Goal: Information Seeking & Learning: Learn about a topic

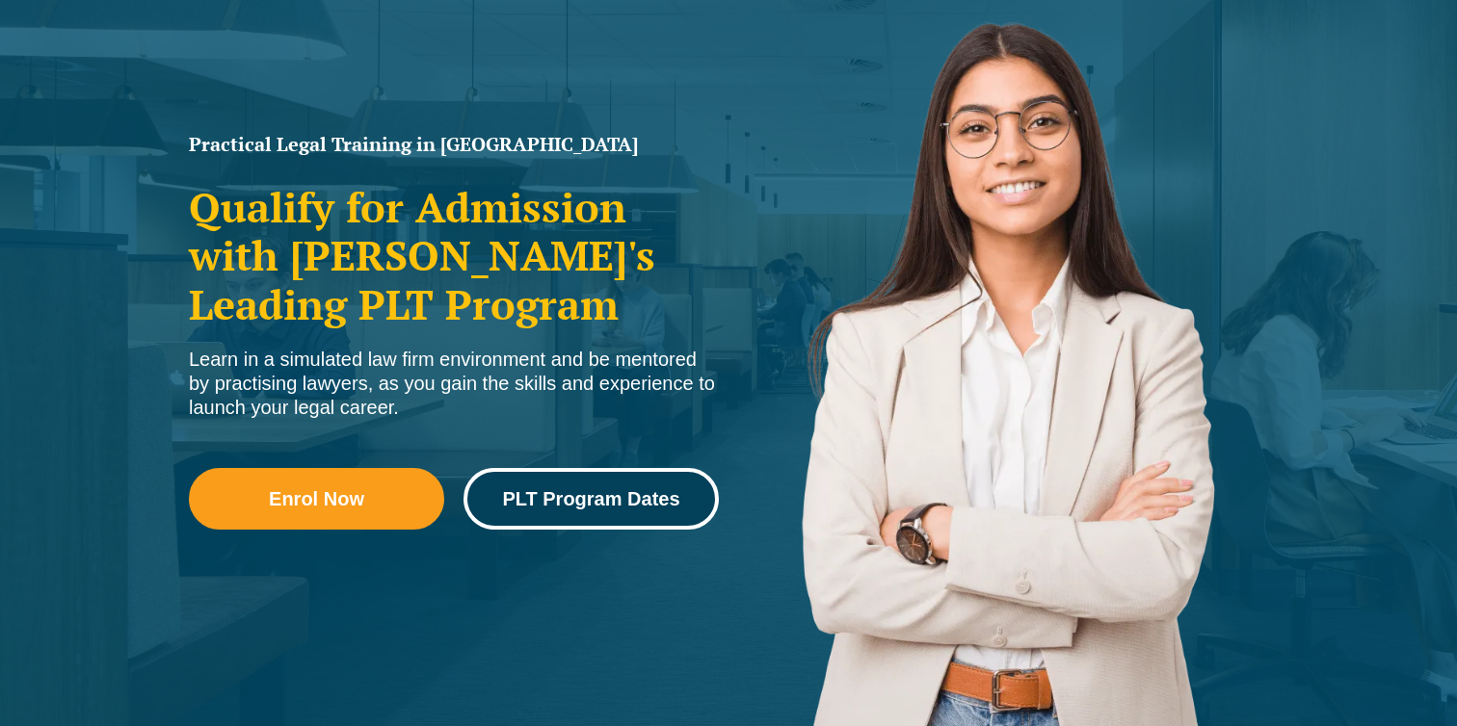
scroll to position [223, 0]
click at [567, 511] on link "PLT Program Dates" at bounding box center [590, 499] width 255 height 62
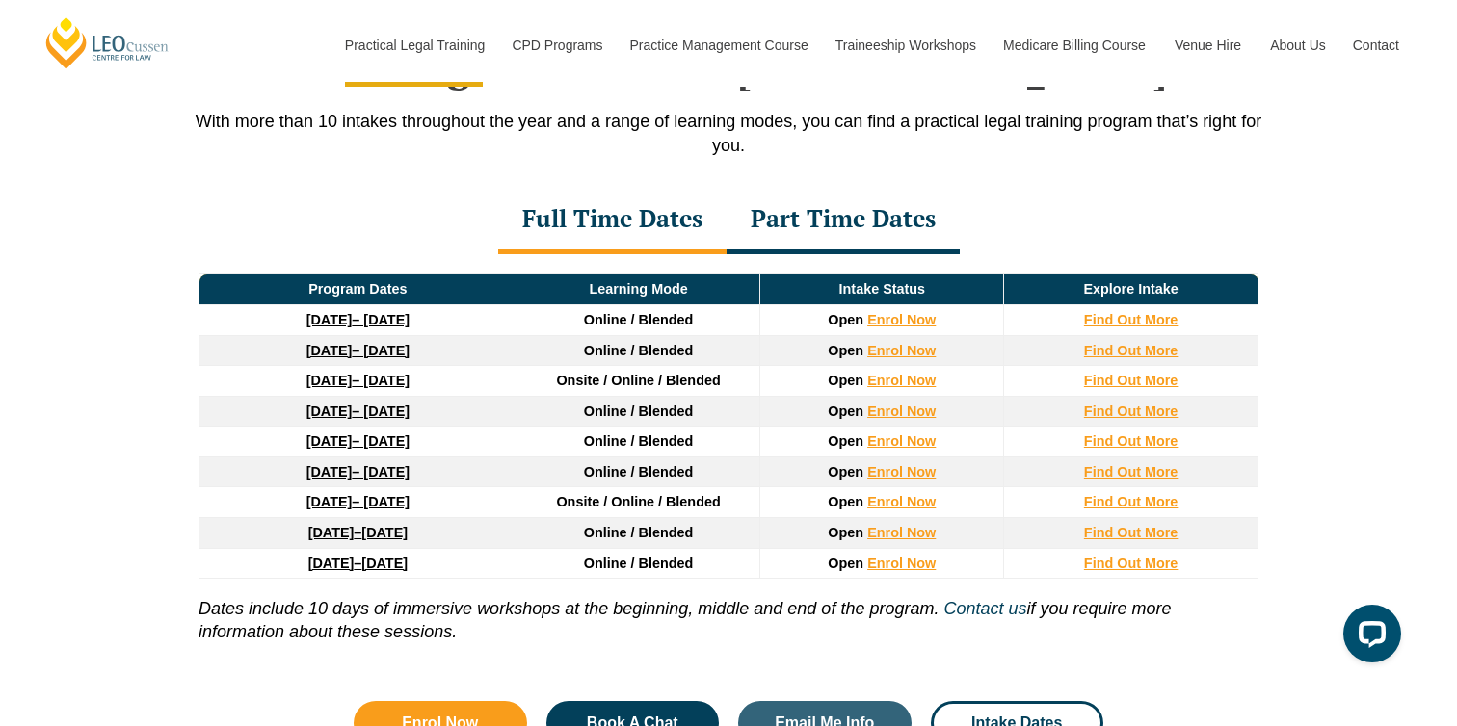
scroll to position [2563, 0]
click at [409, 324] on link "22 September 2025 – 20 February 2026" at bounding box center [357, 319] width 103 height 15
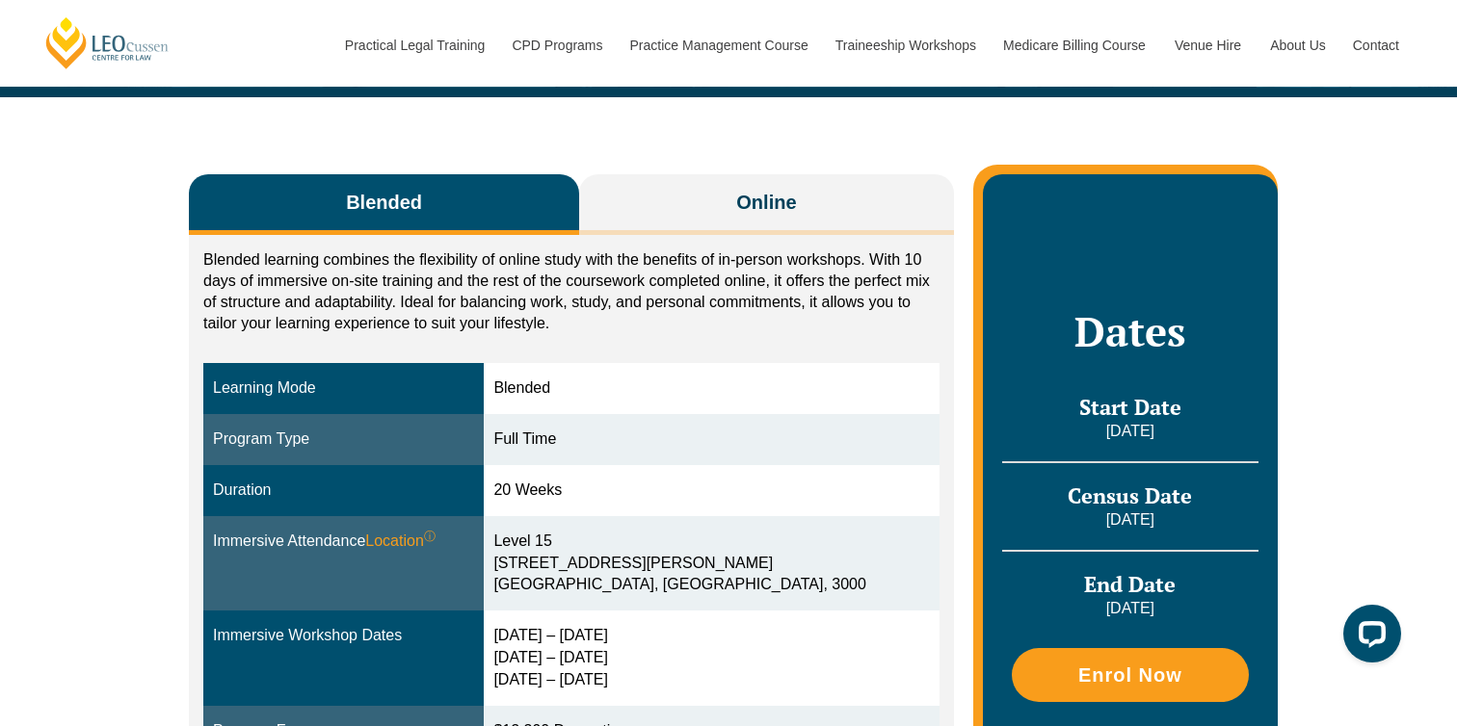
scroll to position [266, 0]
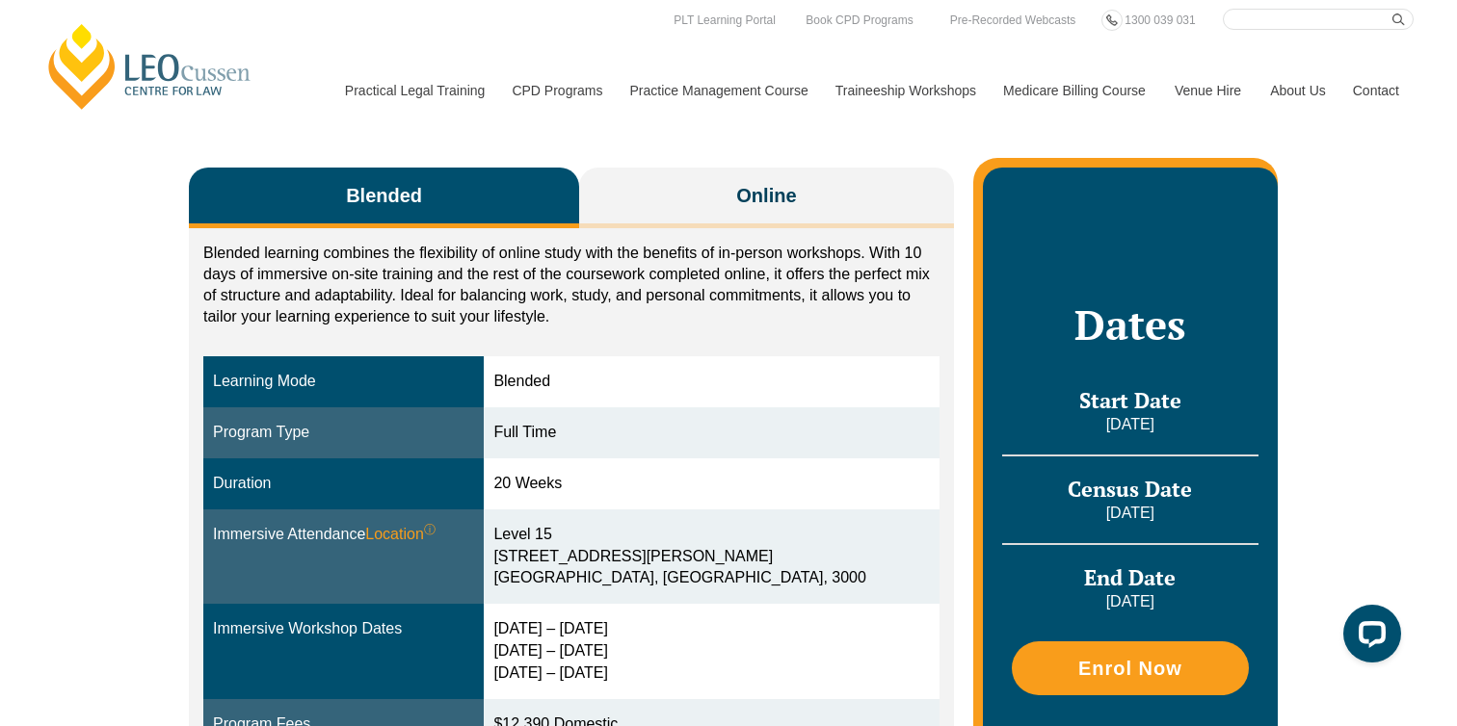
click at [725, 158] on div "Blended Online Blended learning combines the flexibility of online study with t…" at bounding box center [728, 503] width 1098 height 825
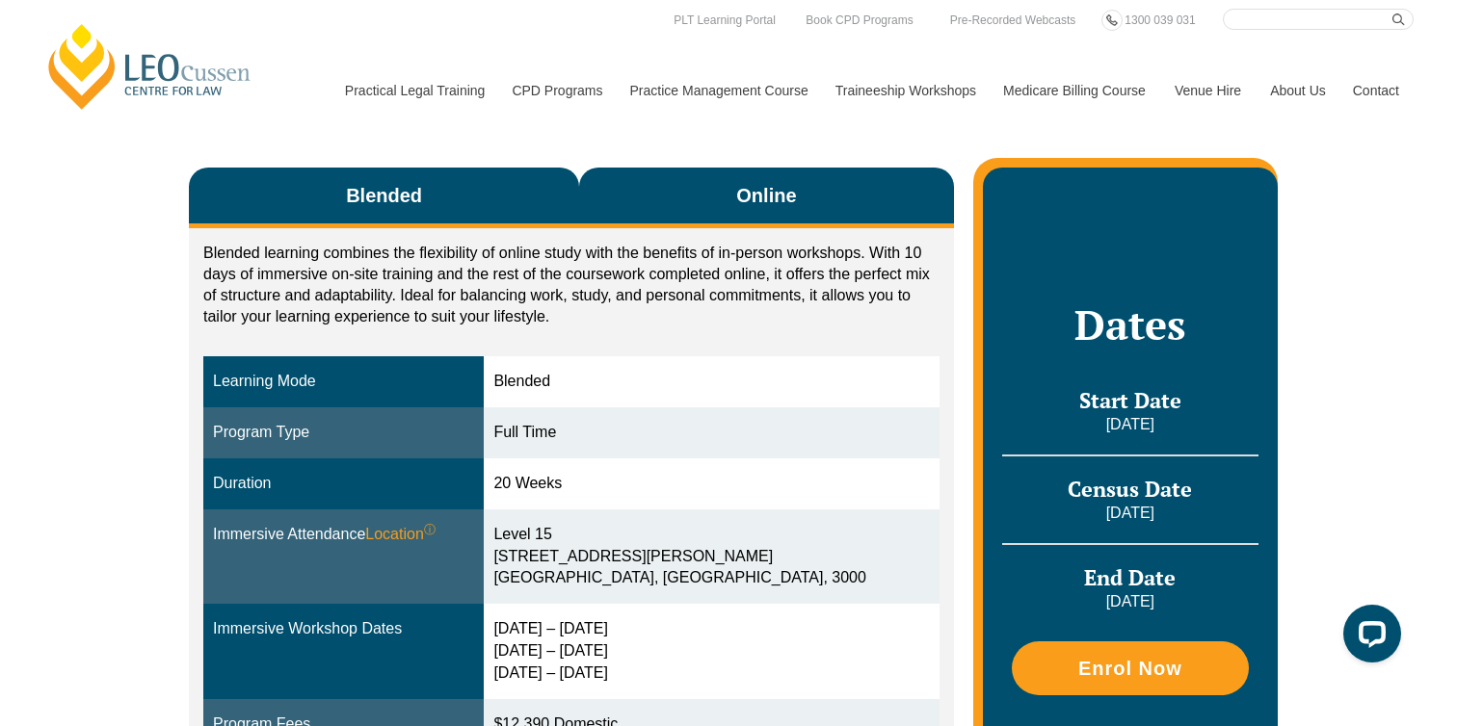
click at [723, 187] on button "Online" at bounding box center [766, 198] width 375 height 61
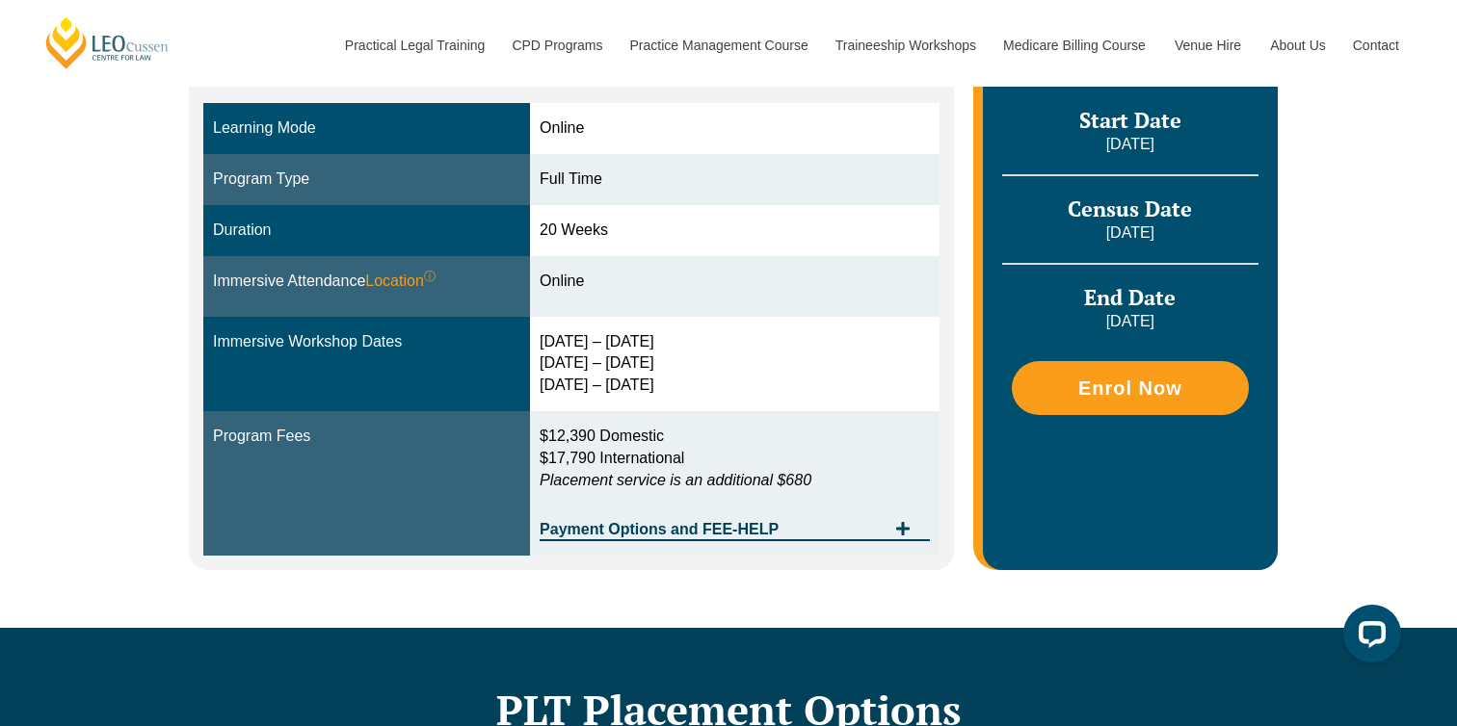
scroll to position [385, 0]
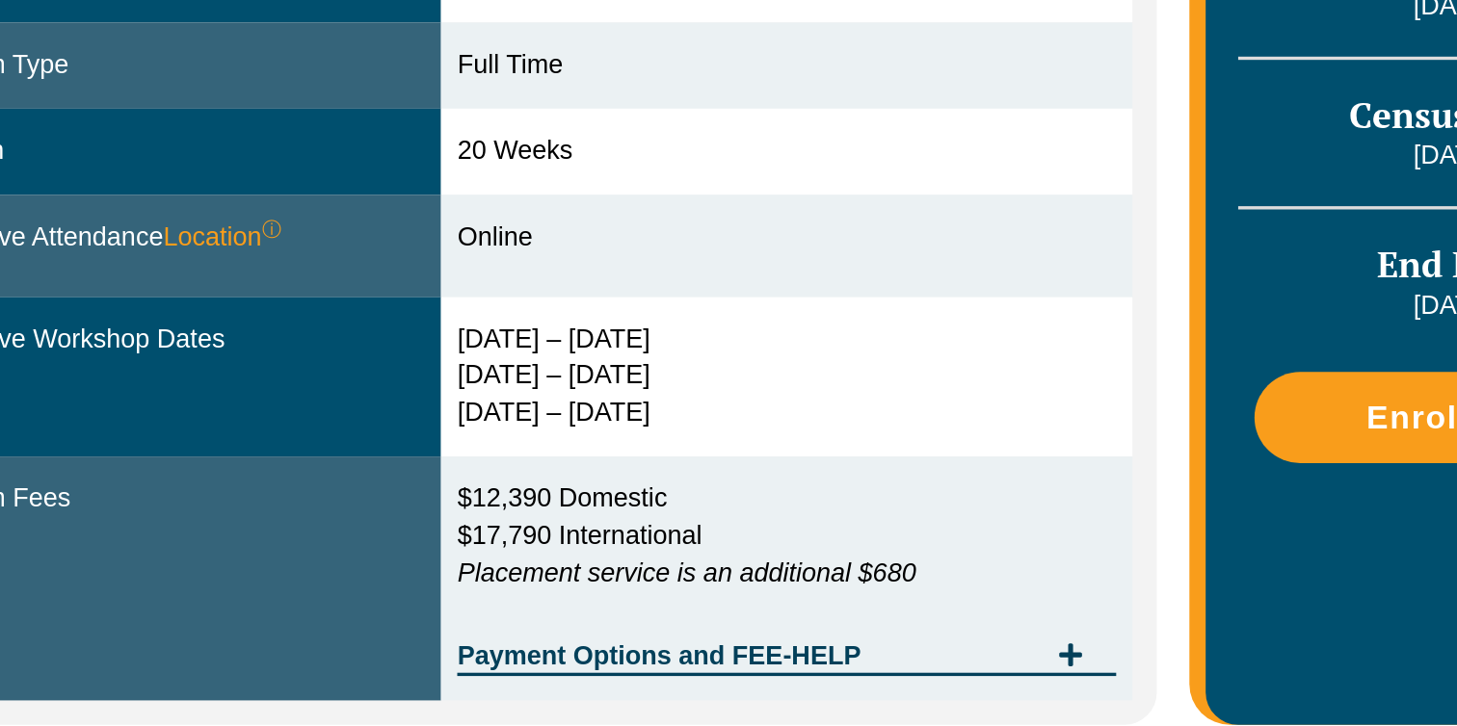
drag, startPoint x: 440, startPoint y: 197, endPoint x: 254, endPoint y: 195, distance: 185.9
click at [254, 472] on tr "Immersive Workshop Dates 30 Sep – 3 Oct 2025 10 – 12 Dec 2025 11 – 13 Feb 2026" at bounding box center [571, 519] width 736 height 95
click at [530, 472] on td "30 Sep – 3 Oct 2025 10 – 12 Dec 2025 11 – 13 Feb 2026" at bounding box center [734, 519] width 409 height 95
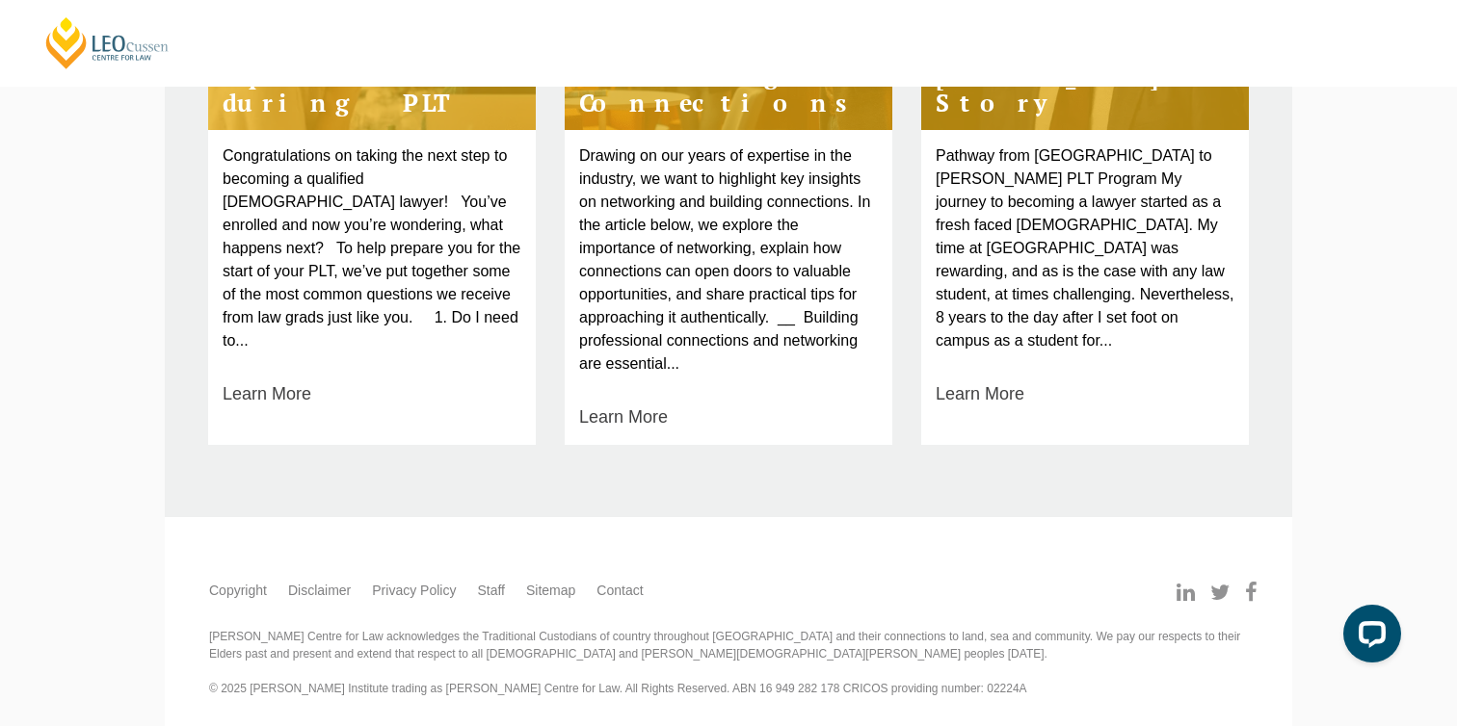
scroll to position [1592, 0]
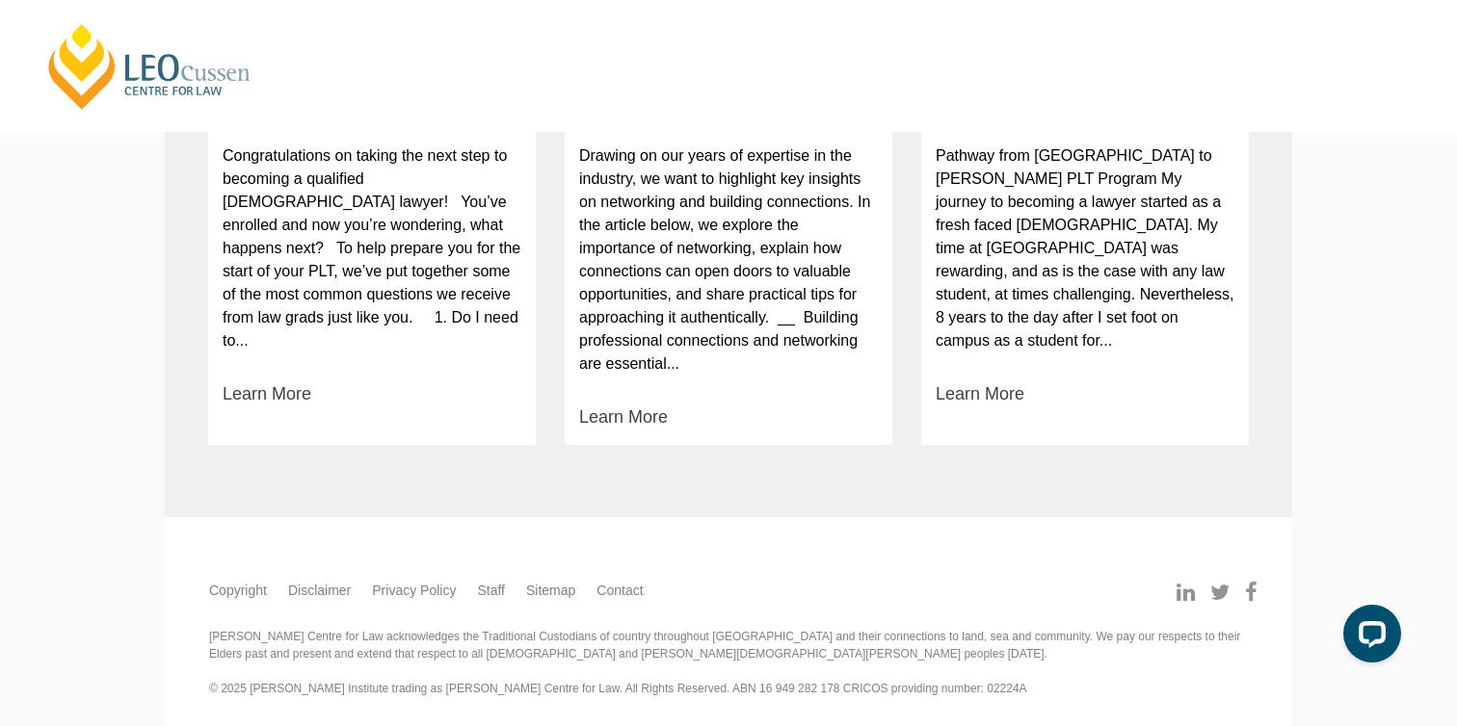
click at [311, 240] on p "Congratulations on taking the next step to becoming a qualified Australian lawy…" at bounding box center [372, 249] width 299 height 208
click at [267, 391] on div "Congratulations on taking the next step to becoming a qualified Australian lawy…" at bounding box center [372, 276] width 328 height 292
click at [267, 381] on link "Learn More" at bounding box center [267, 394] width 89 height 26
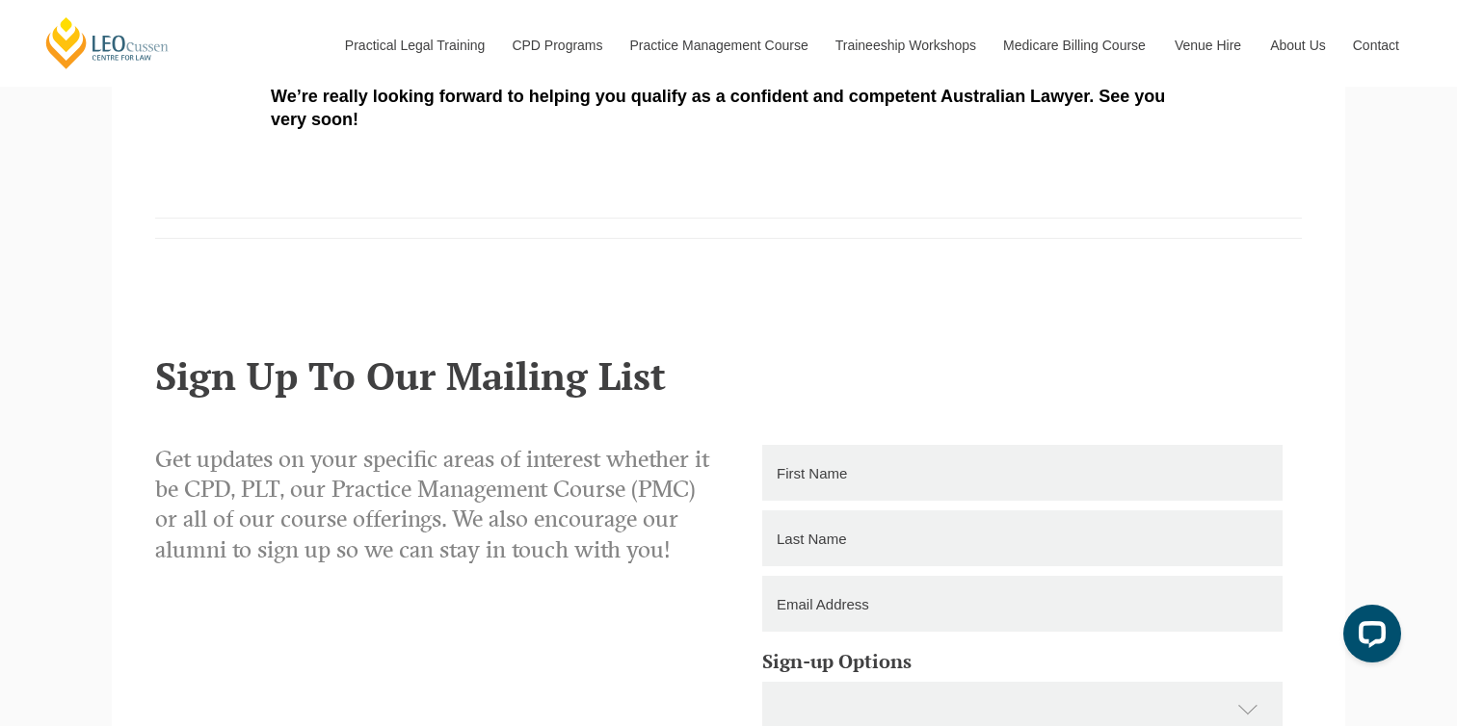
scroll to position [1480, 0]
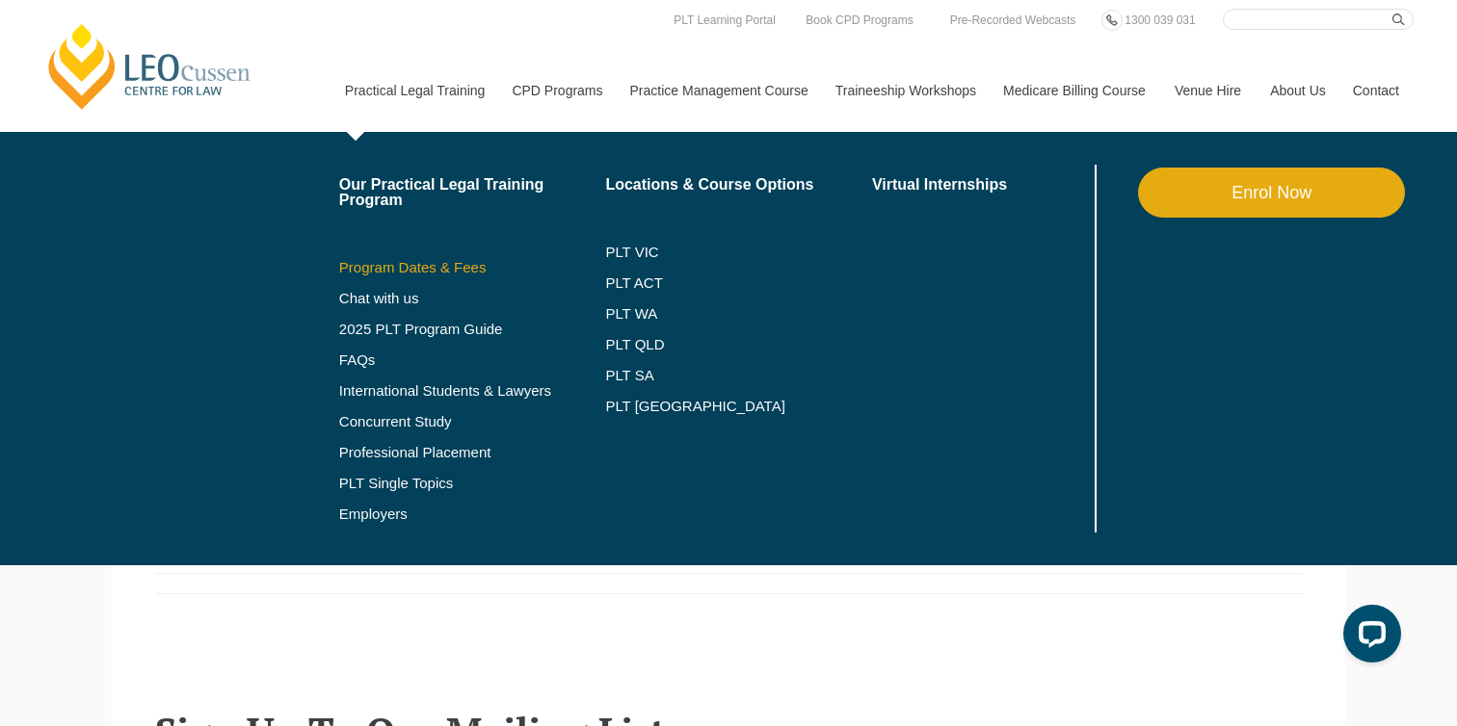
click at [382, 268] on link "Program Dates & Fees" at bounding box center [472, 267] width 267 height 15
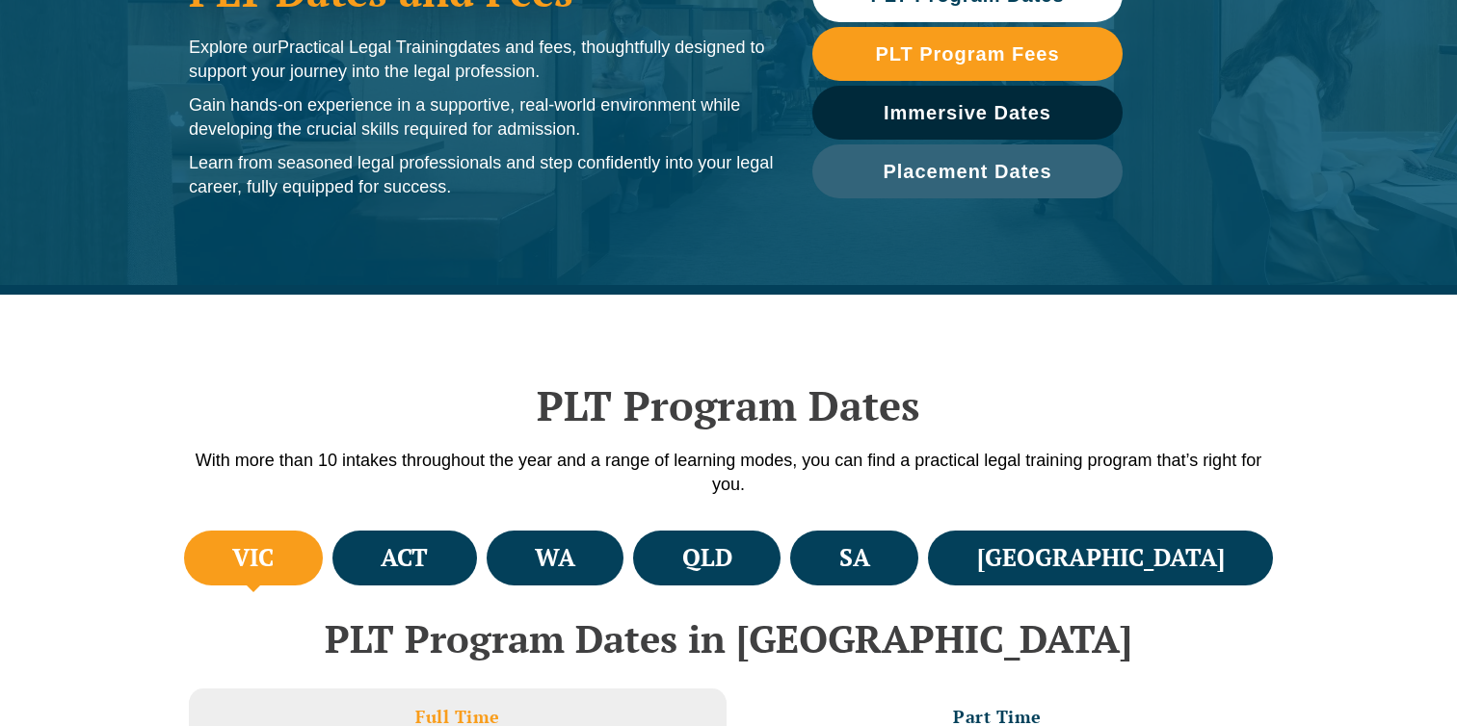
scroll to position [279, 0]
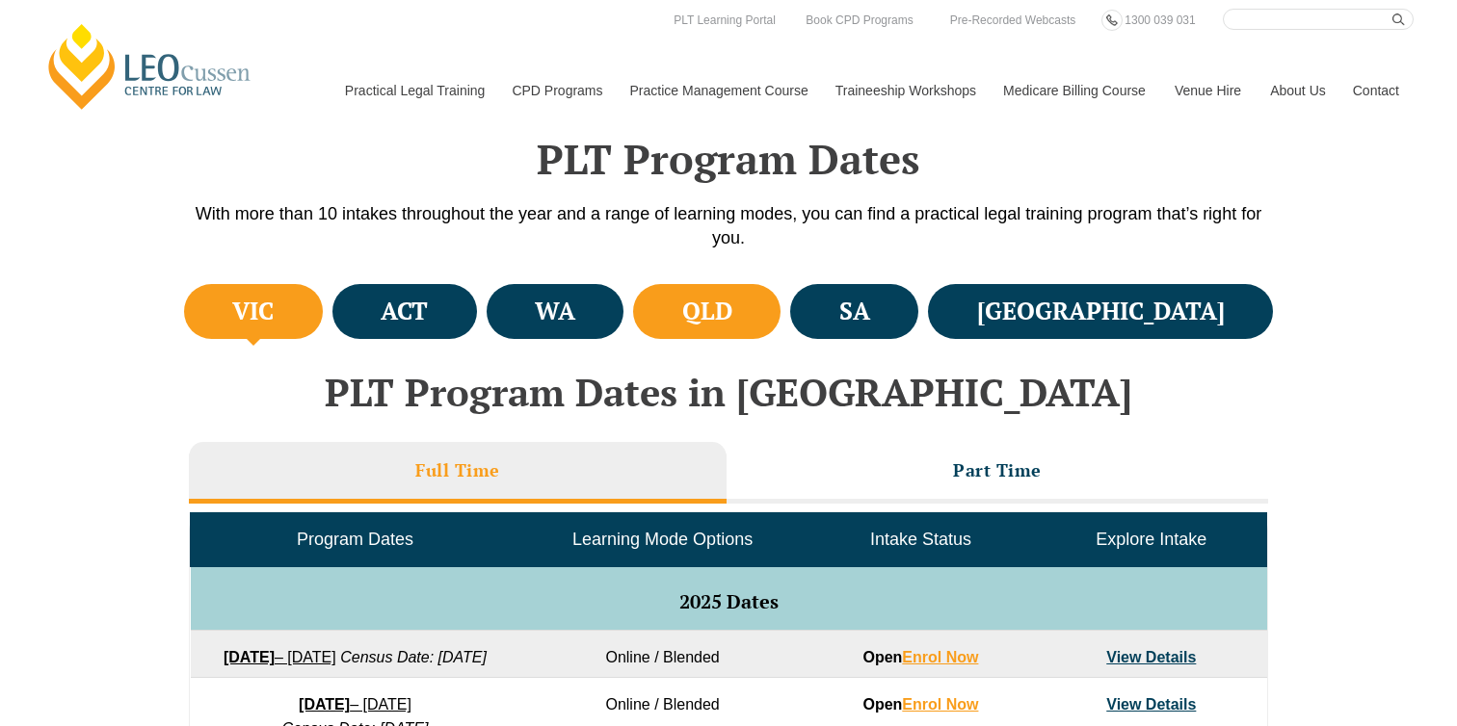
click at [732, 321] on h4 "QLD" at bounding box center [707, 312] width 50 height 32
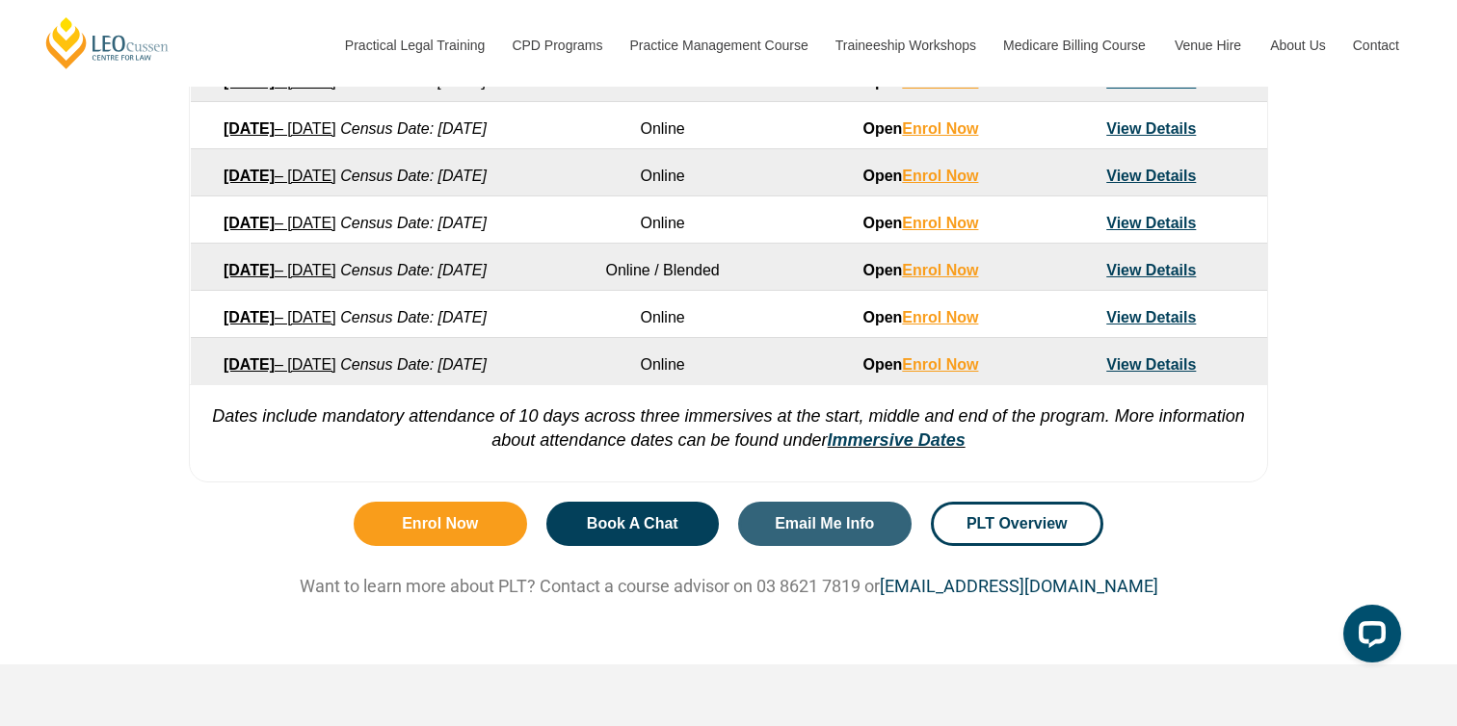
scroll to position [1260, 0]
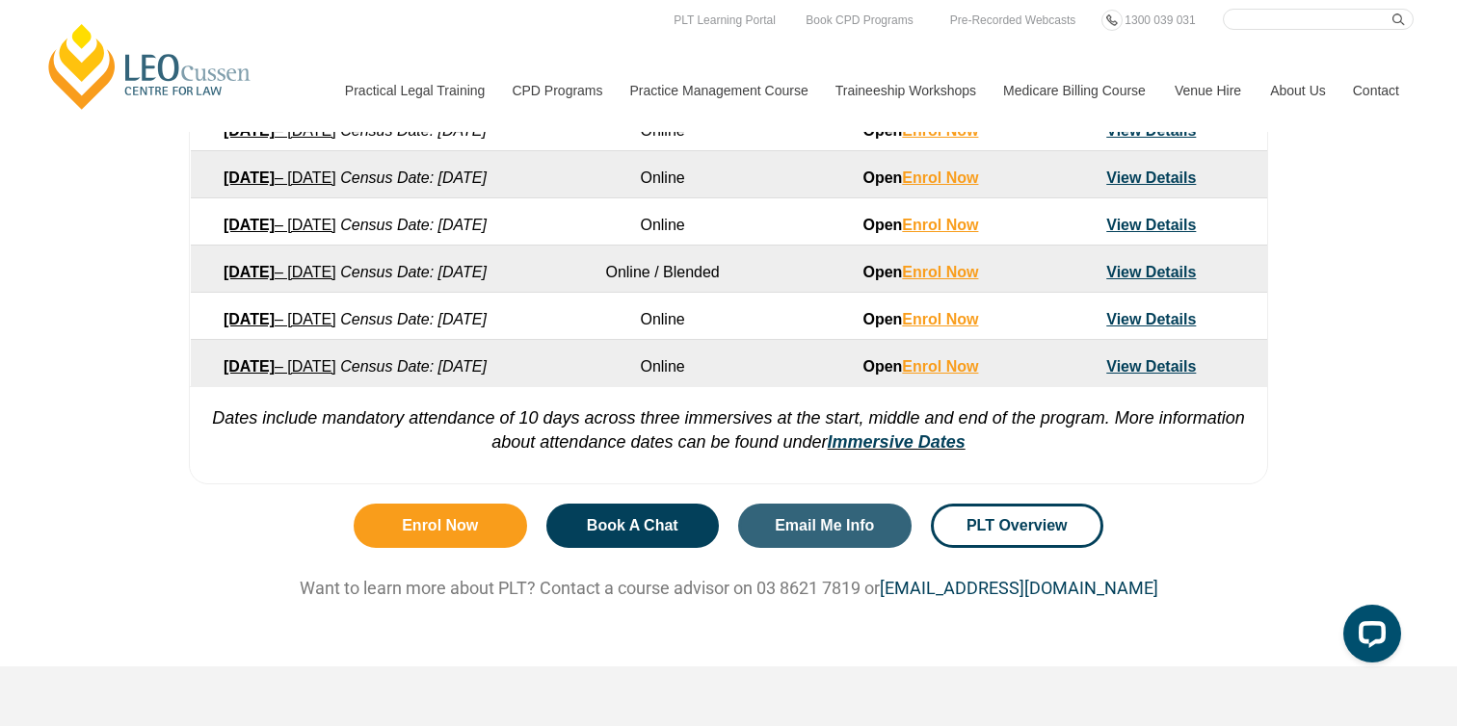
click at [956, 4] on header "[PERSON_NAME] Centre for Law Search here Practical Legal Training Our Practical…" at bounding box center [728, 66] width 1457 height 132
